Goal: Use online tool/utility: Utilize a website feature to perform a specific function

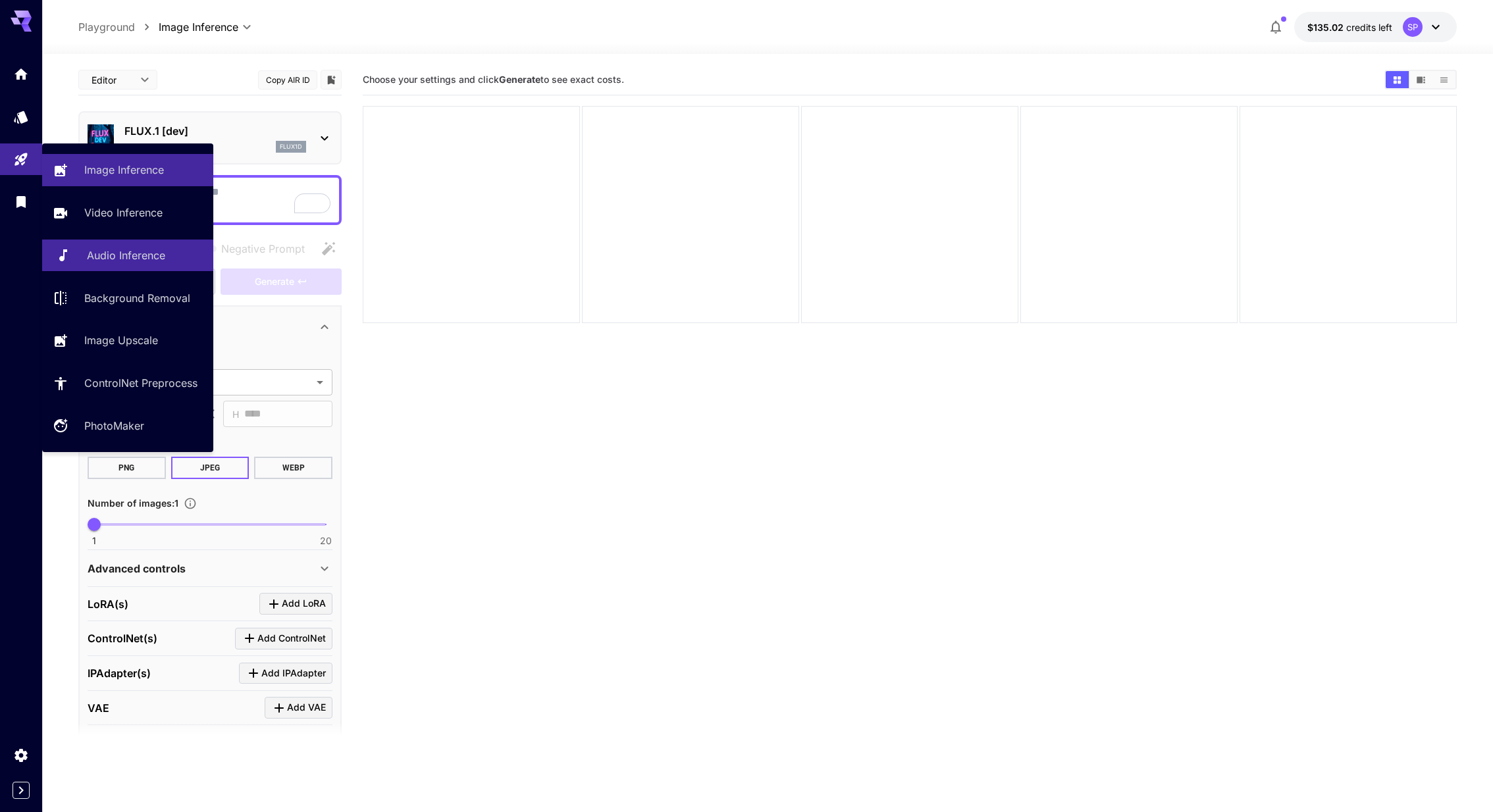
click at [105, 259] on p "Audio Inference" at bounding box center [126, 256] width 79 height 16
type input "**********"
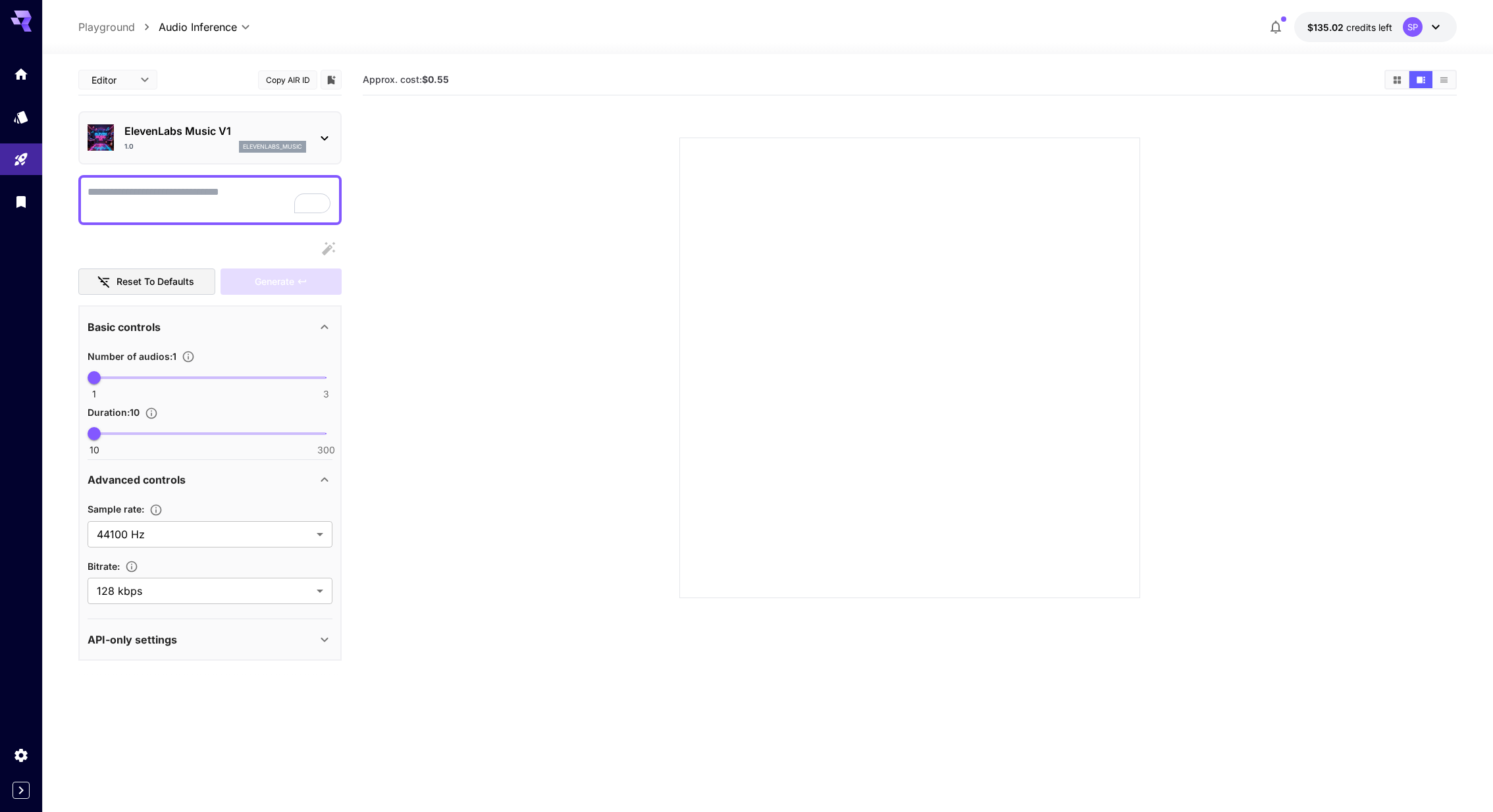
click at [203, 143] on div "1.0 elevenlabs_music" at bounding box center [215, 146] width 181 height 12
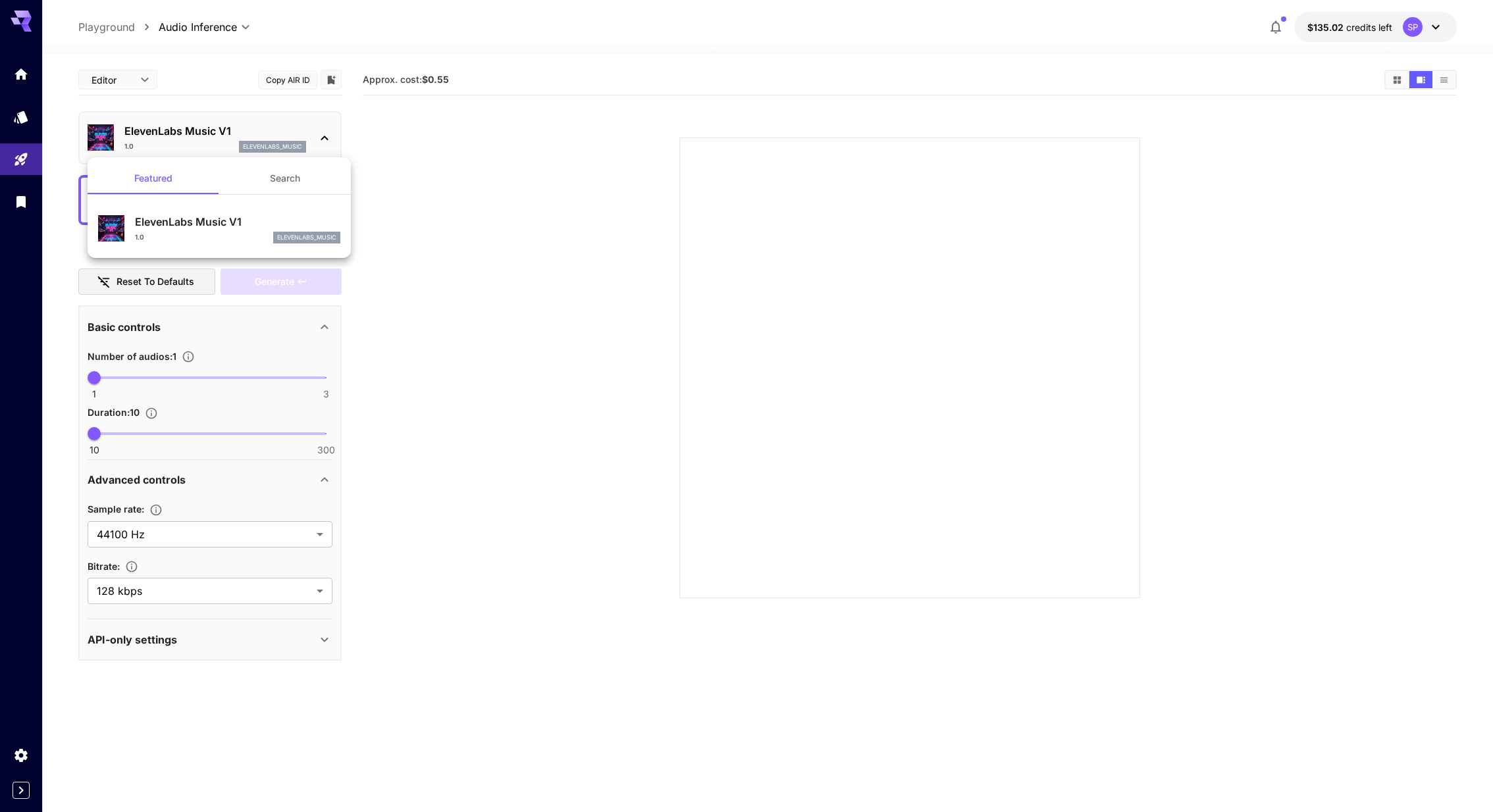
click at [203, 143] on div at bounding box center [746, 406] width 1493 height 812
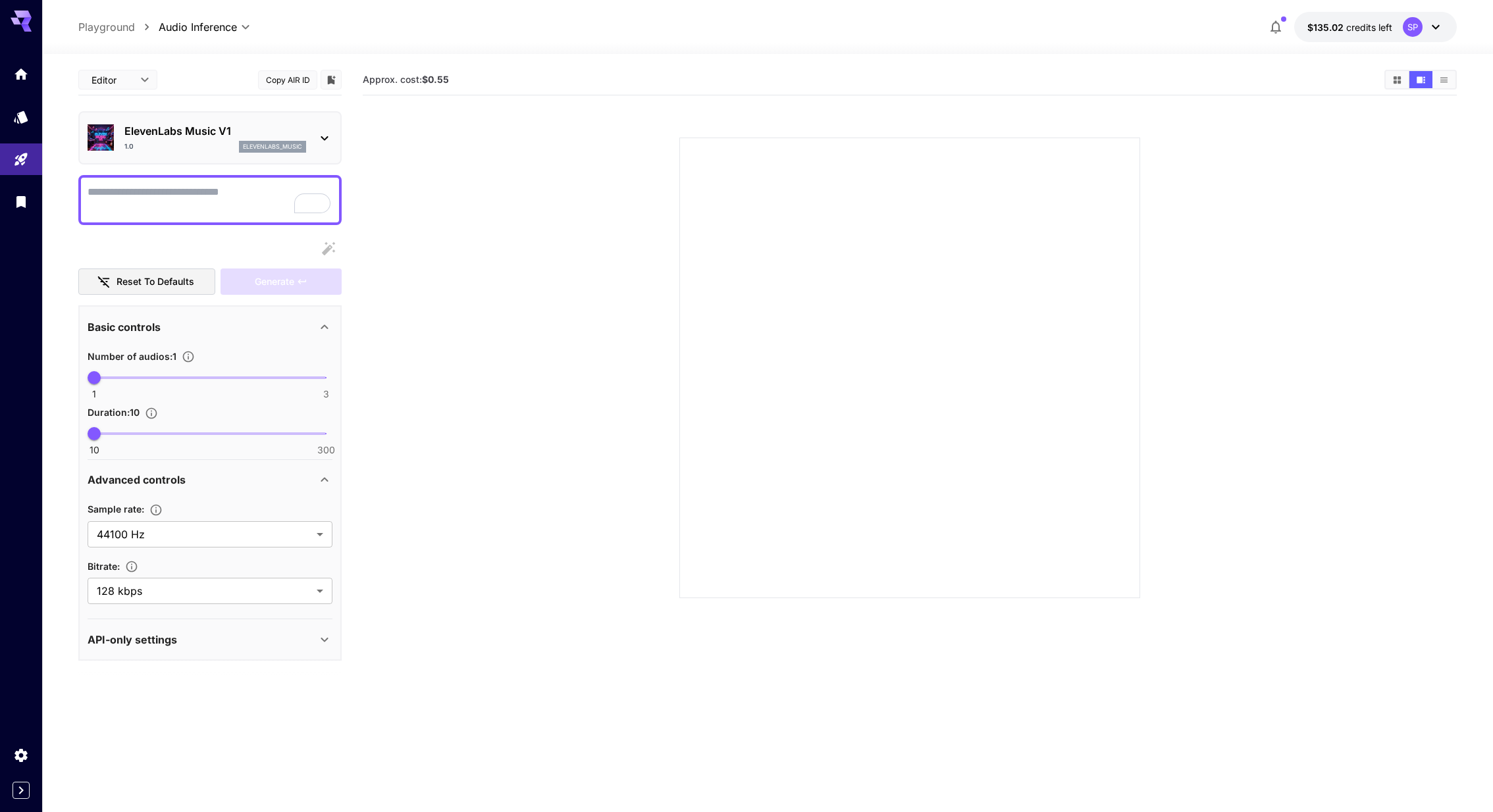
click at [164, 194] on textarea "Display cost in response" at bounding box center [210, 200] width 245 height 31
paste textarea "**********"
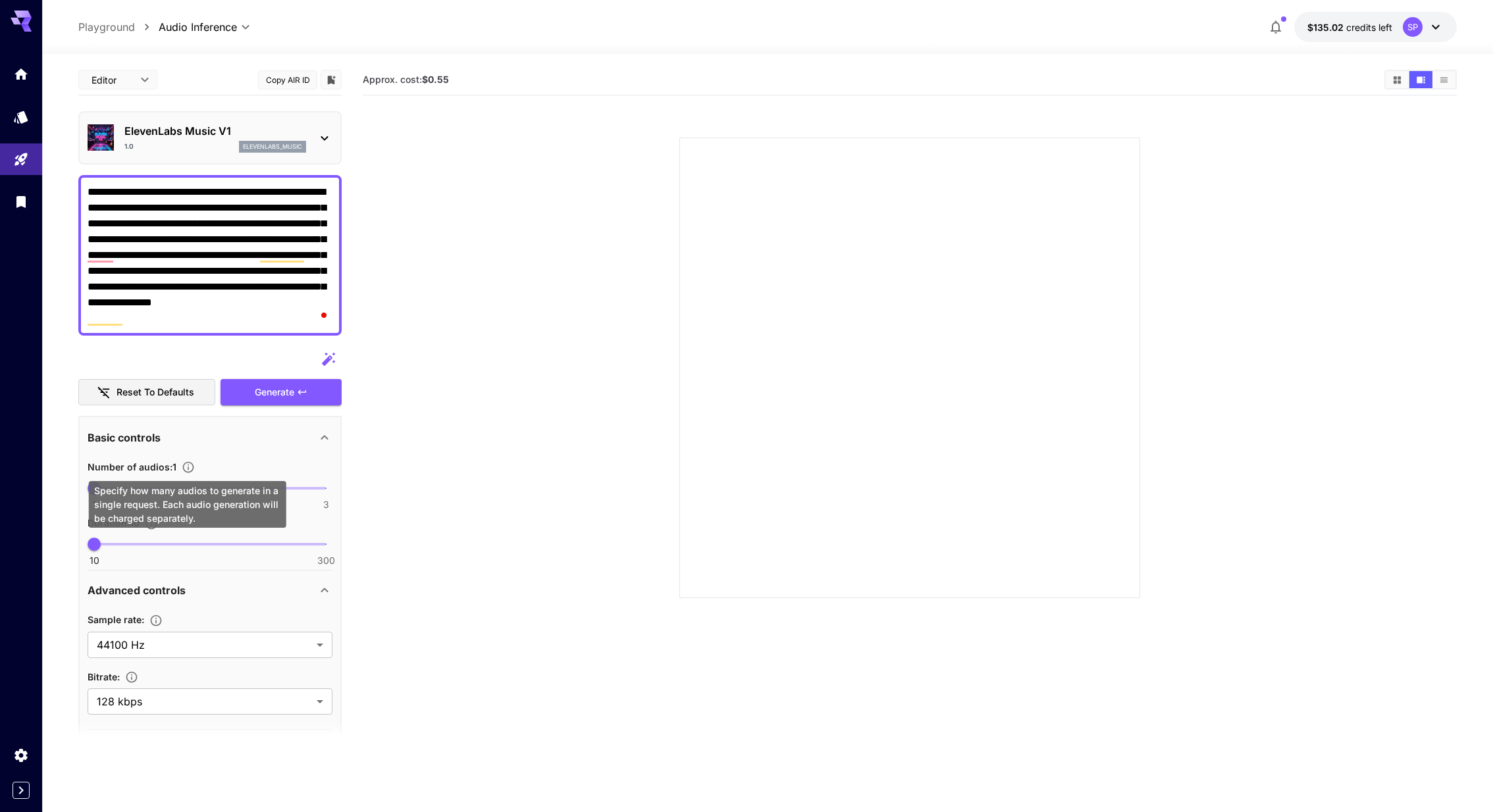
scroll to position [46, 0]
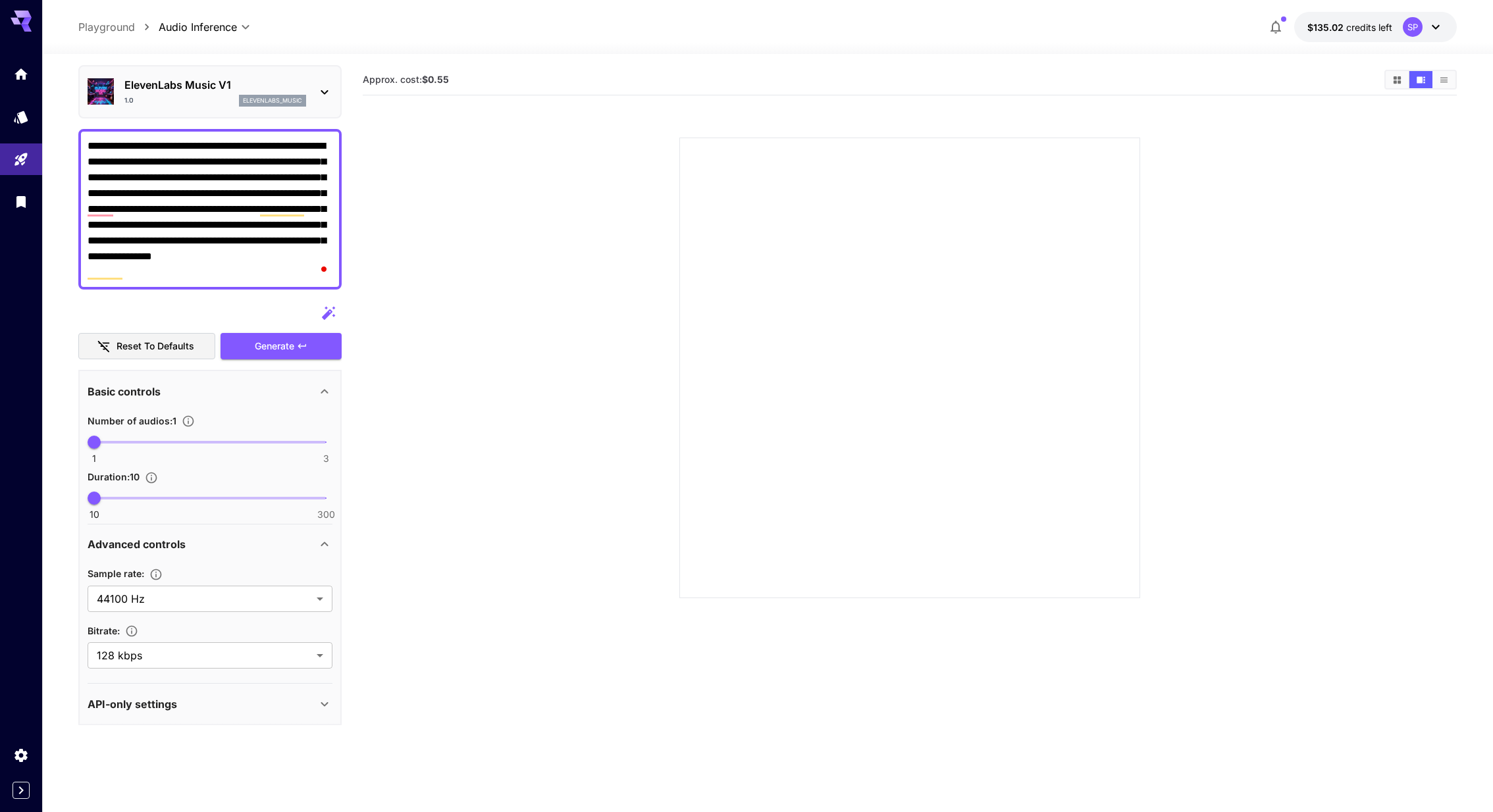
type textarea "**********"
type input "***"
drag, startPoint x: 116, startPoint y: 498, endPoint x: 181, endPoint y: 500, distance: 65.0
click at [181, 500] on span "10 300 120" at bounding box center [210, 498] width 231 height 20
click at [269, 588] on body "**********" at bounding box center [746, 458] width 1493 height 916
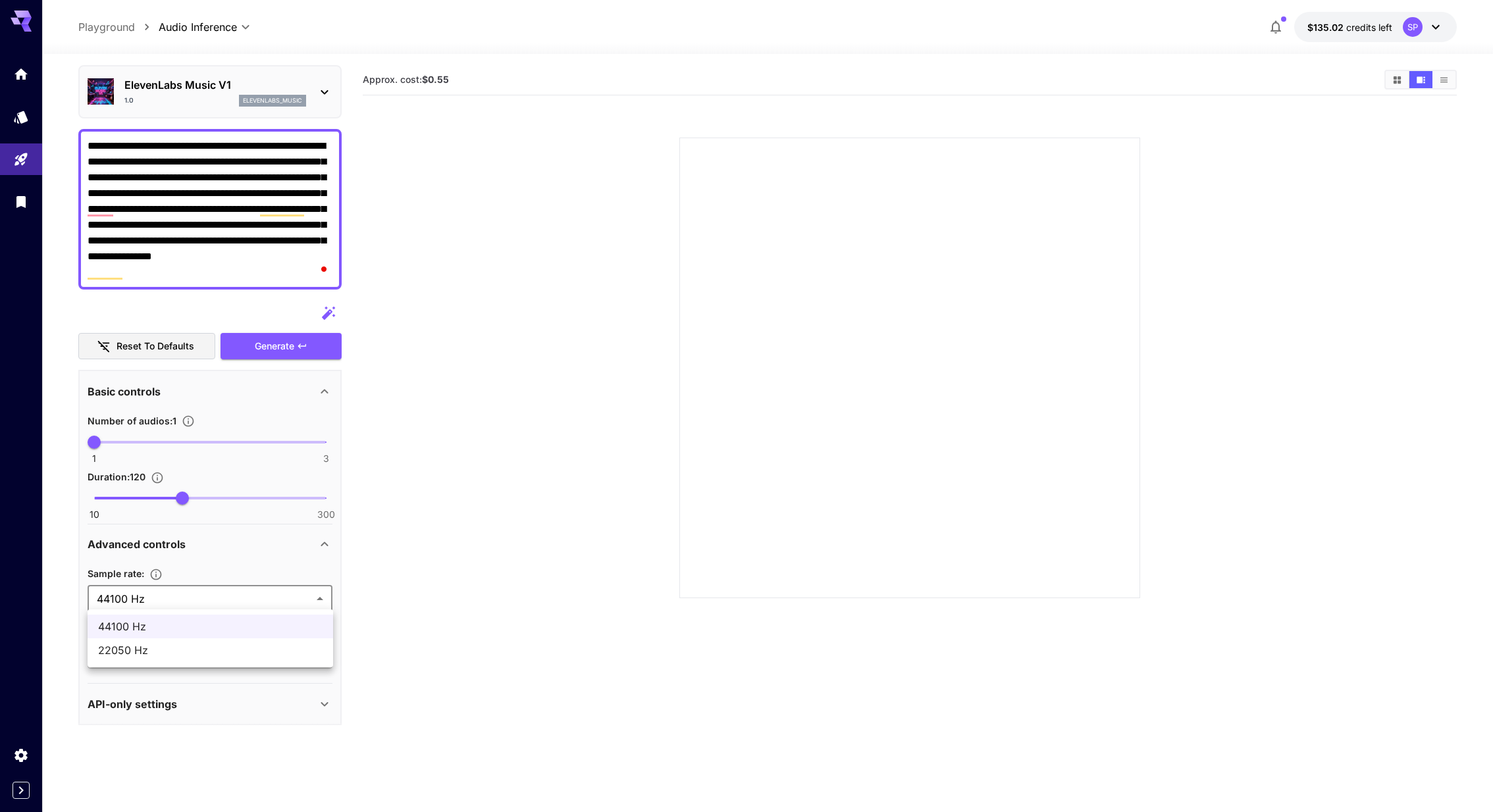
click at [269, 588] on div at bounding box center [746, 406] width 1493 height 812
click at [231, 646] on body "**********" at bounding box center [746, 458] width 1493 height 916
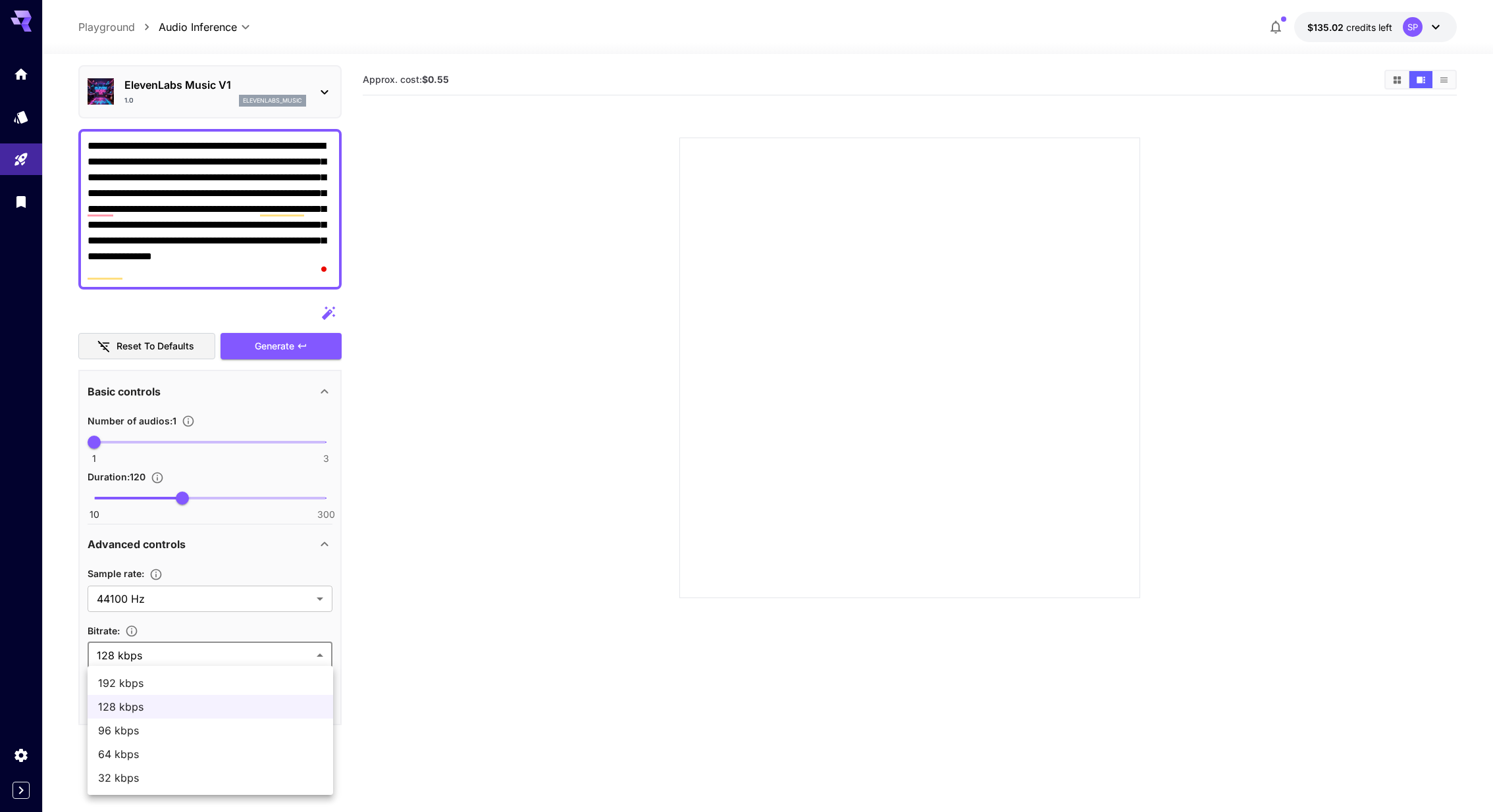
click at [231, 646] on div at bounding box center [746, 406] width 1493 height 812
click at [223, 696] on div "API-only settings" at bounding box center [202, 704] width 229 height 16
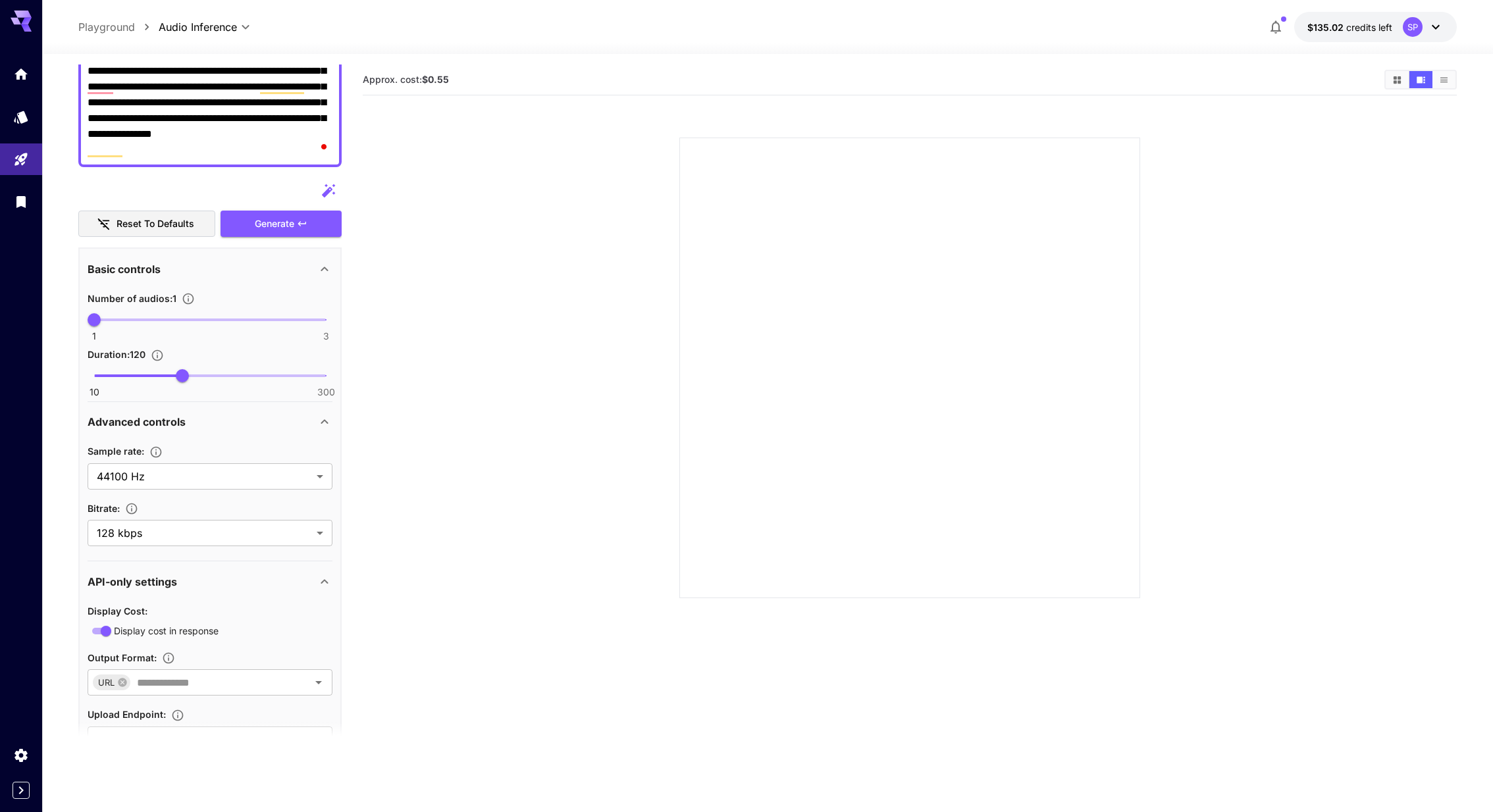
scroll to position [223, 0]
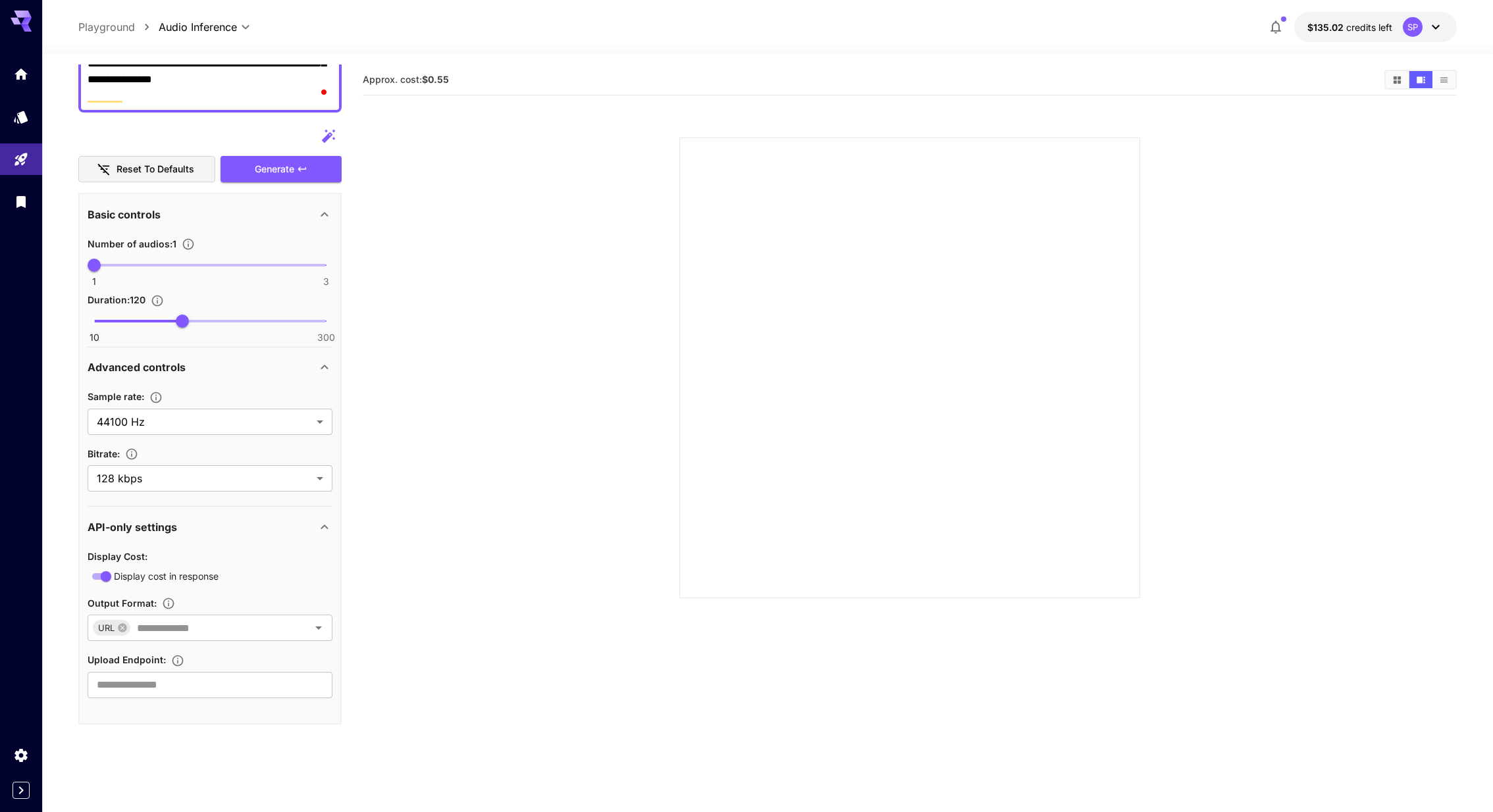
click at [265, 527] on div "API-only settings" at bounding box center [202, 527] width 229 height 16
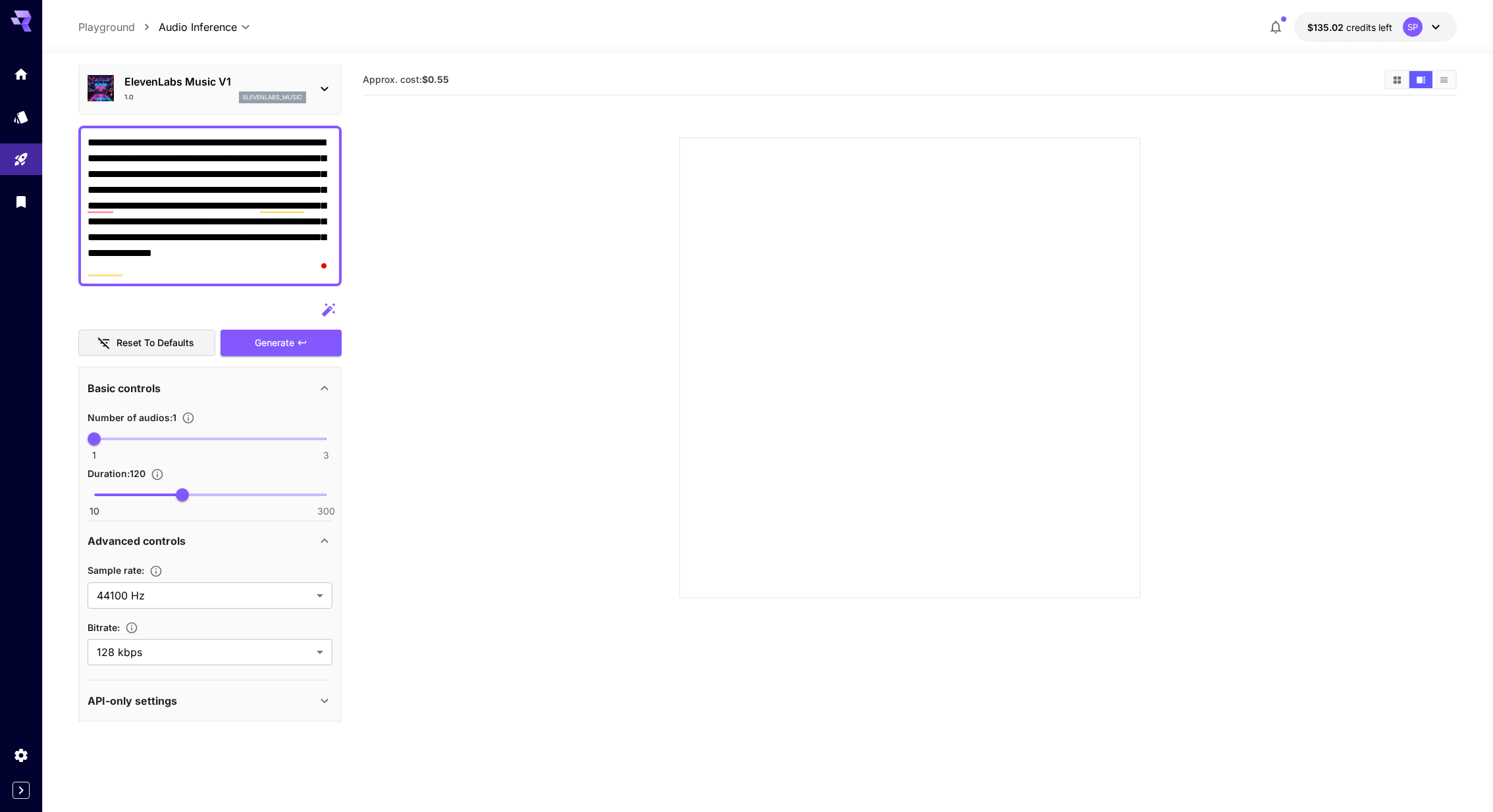
scroll to position [46, 0]
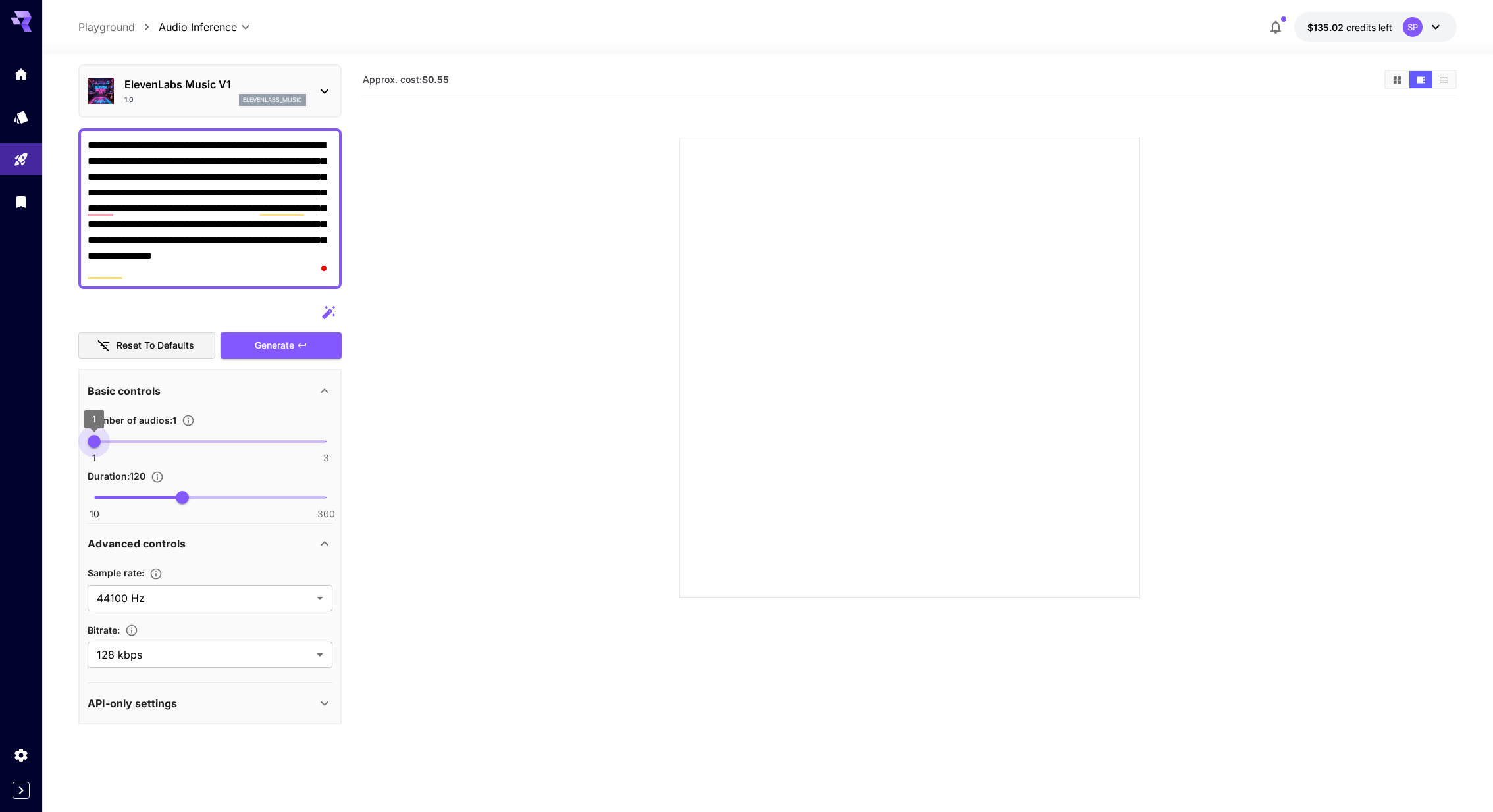
type input "*"
drag, startPoint x: 98, startPoint y: 443, endPoint x: 188, endPoint y: 438, distance: 90.1
click at [188, 438] on span "1 3 2" at bounding box center [210, 442] width 231 height 20
click at [296, 339] on div "Generate" at bounding box center [281, 346] width 121 height 27
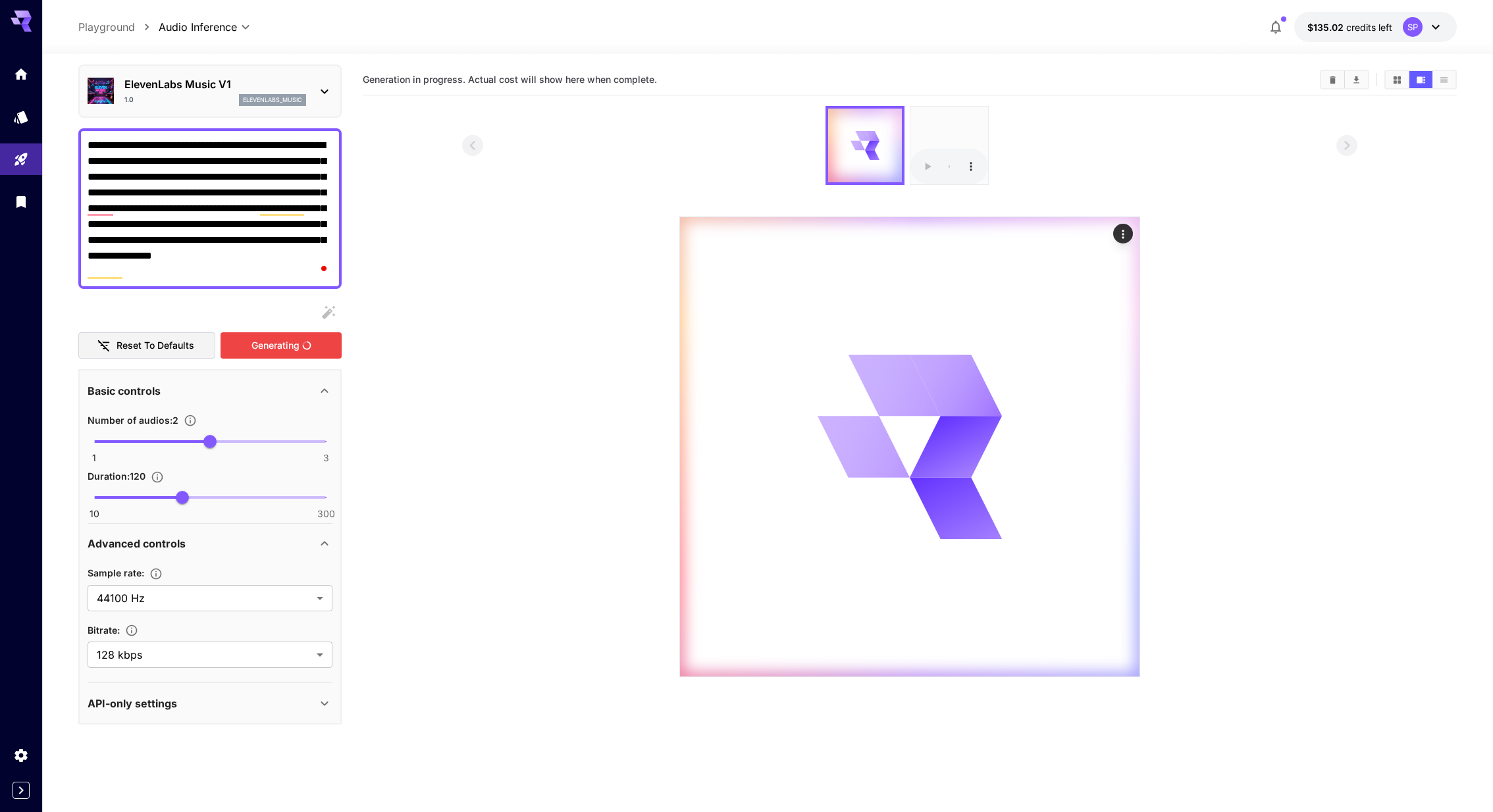
click at [946, 134] on audio at bounding box center [949, 145] width 78 height 78
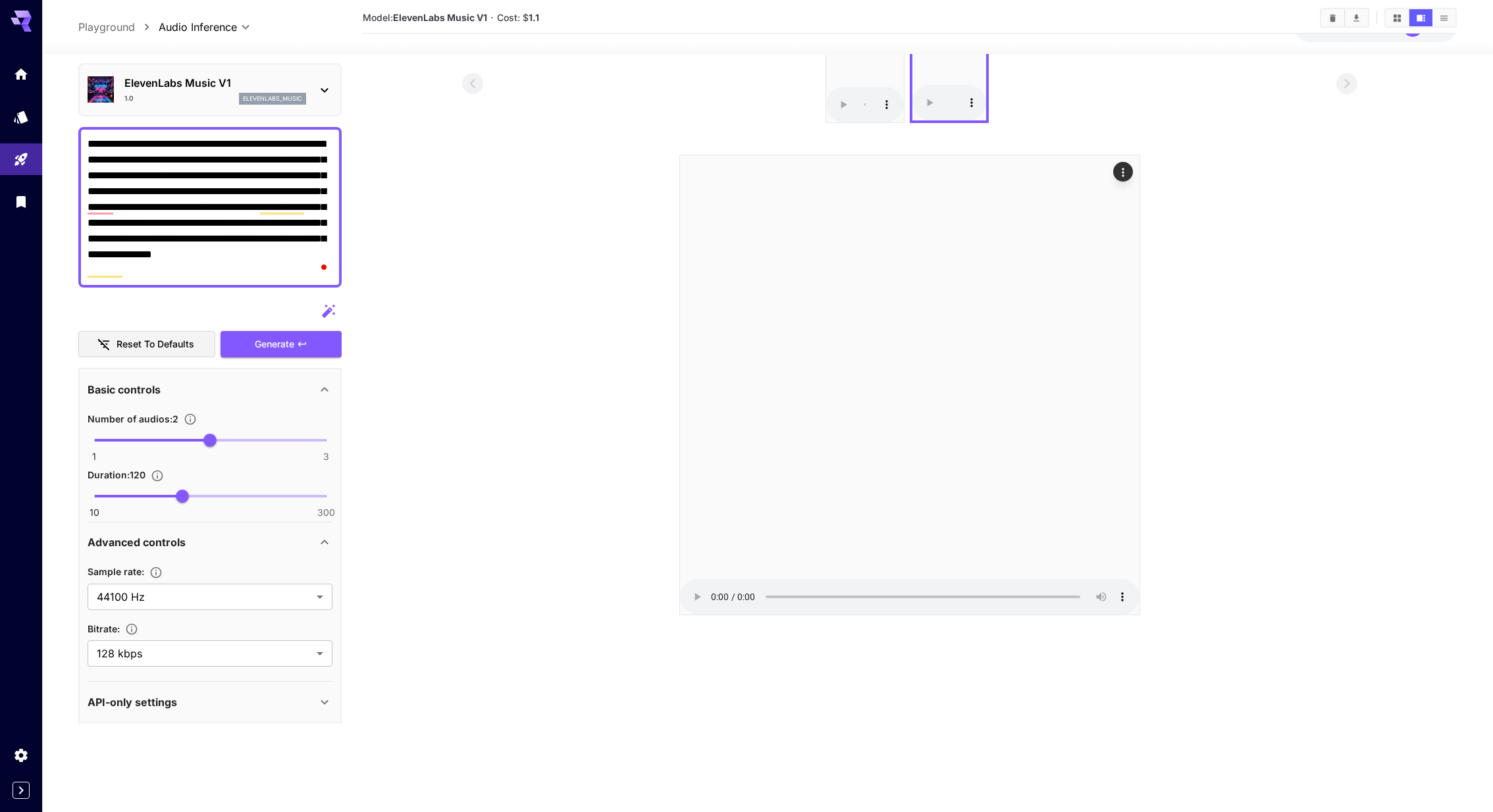
scroll to position [0, 0]
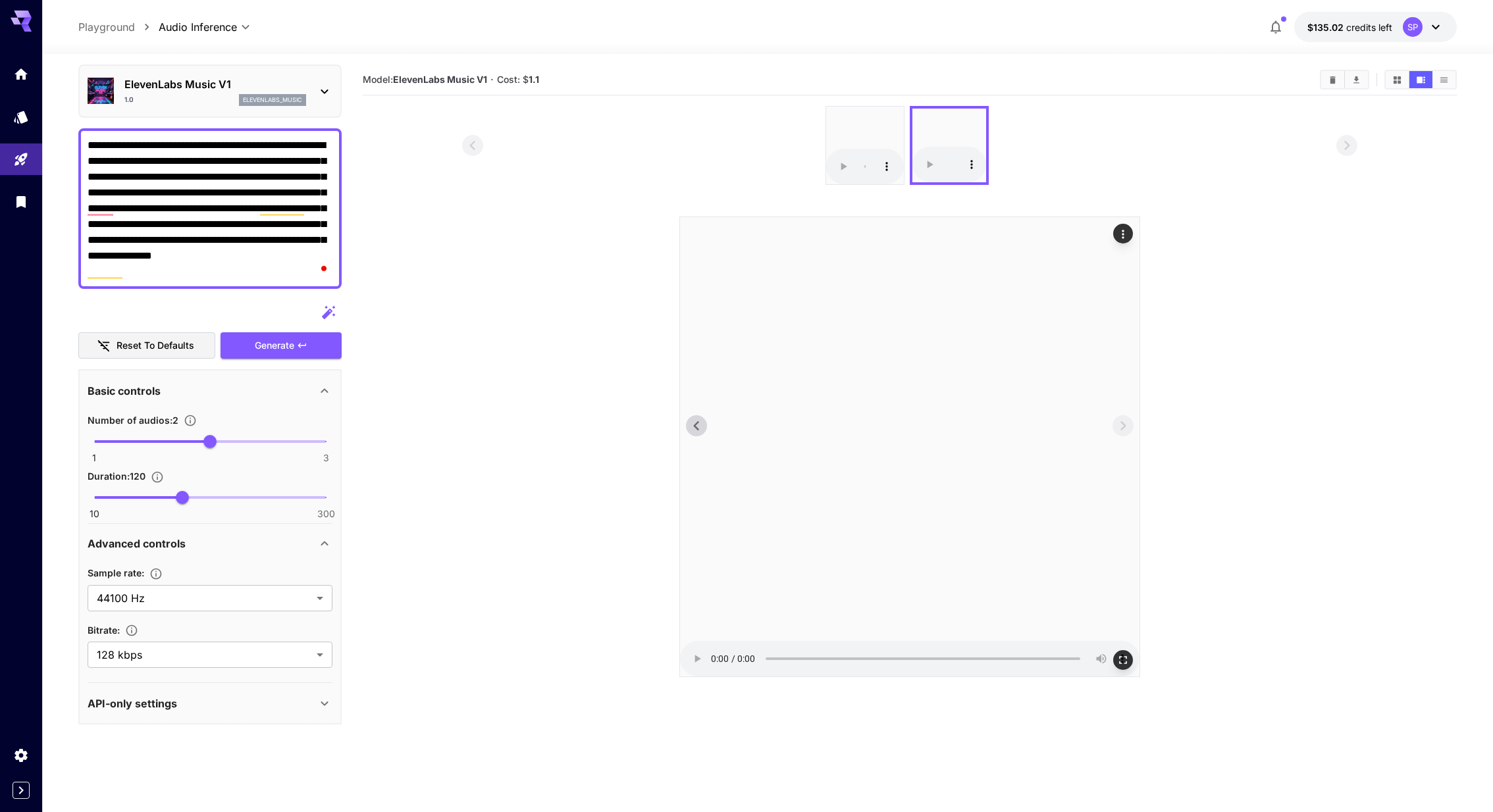
click at [701, 634] on audio at bounding box center [909, 446] width 459 height 459
click at [881, 137] on audio at bounding box center [865, 145] width 78 height 78
click at [1356, 81] on icon "Download All" at bounding box center [1357, 80] width 10 height 10
click at [1262, 451] on section at bounding box center [910, 391] width 896 height 571
click at [1123, 236] on icon "Actions" at bounding box center [1123, 234] width 2 height 9
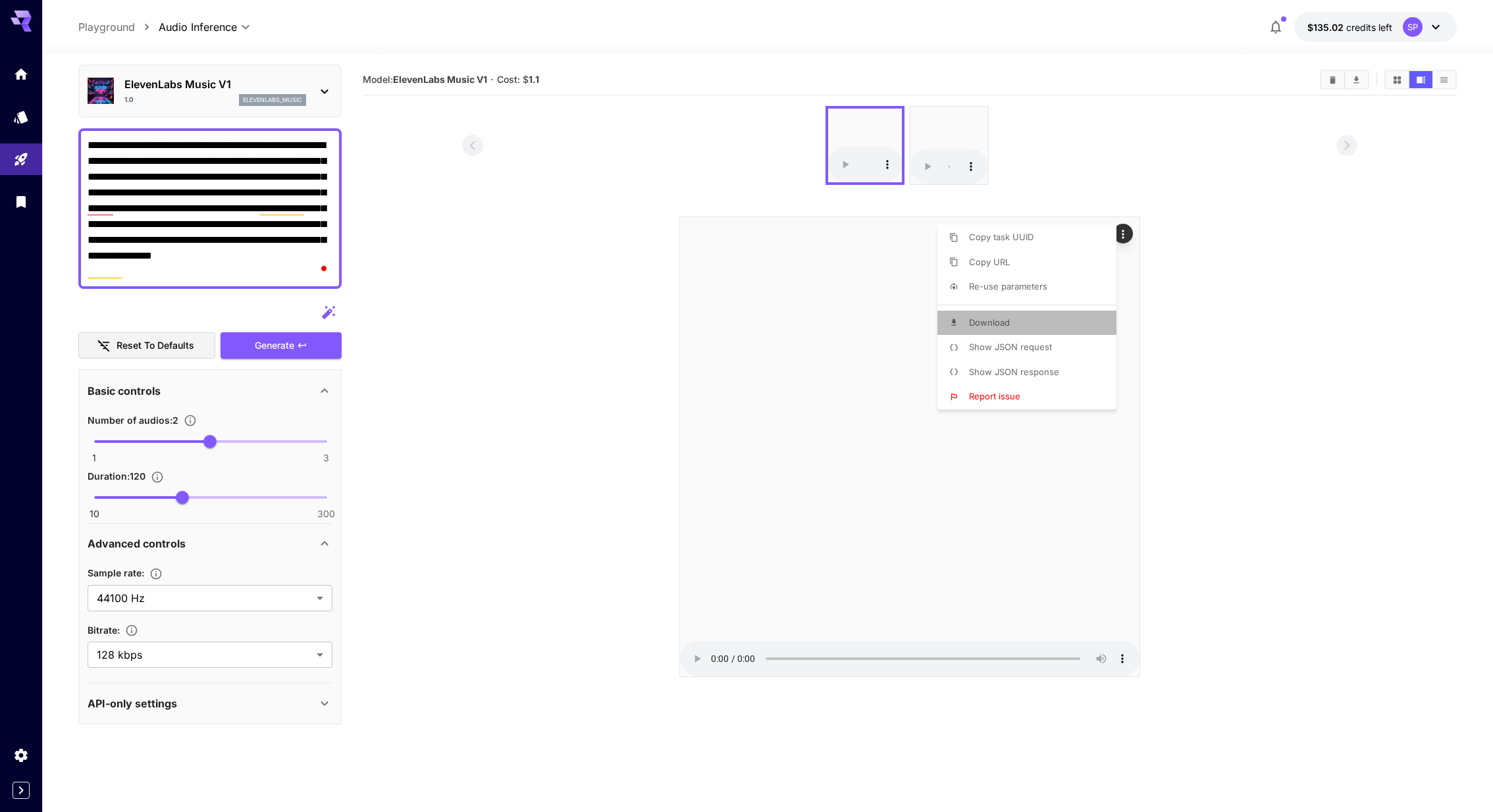
click at [1024, 326] on li "Download" at bounding box center [1032, 323] width 187 height 25
click at [969, 166] on div at bounding box center [746, 406] width 1493 height 812
